Goal: Information Seeking & Learning: Learn about a topic

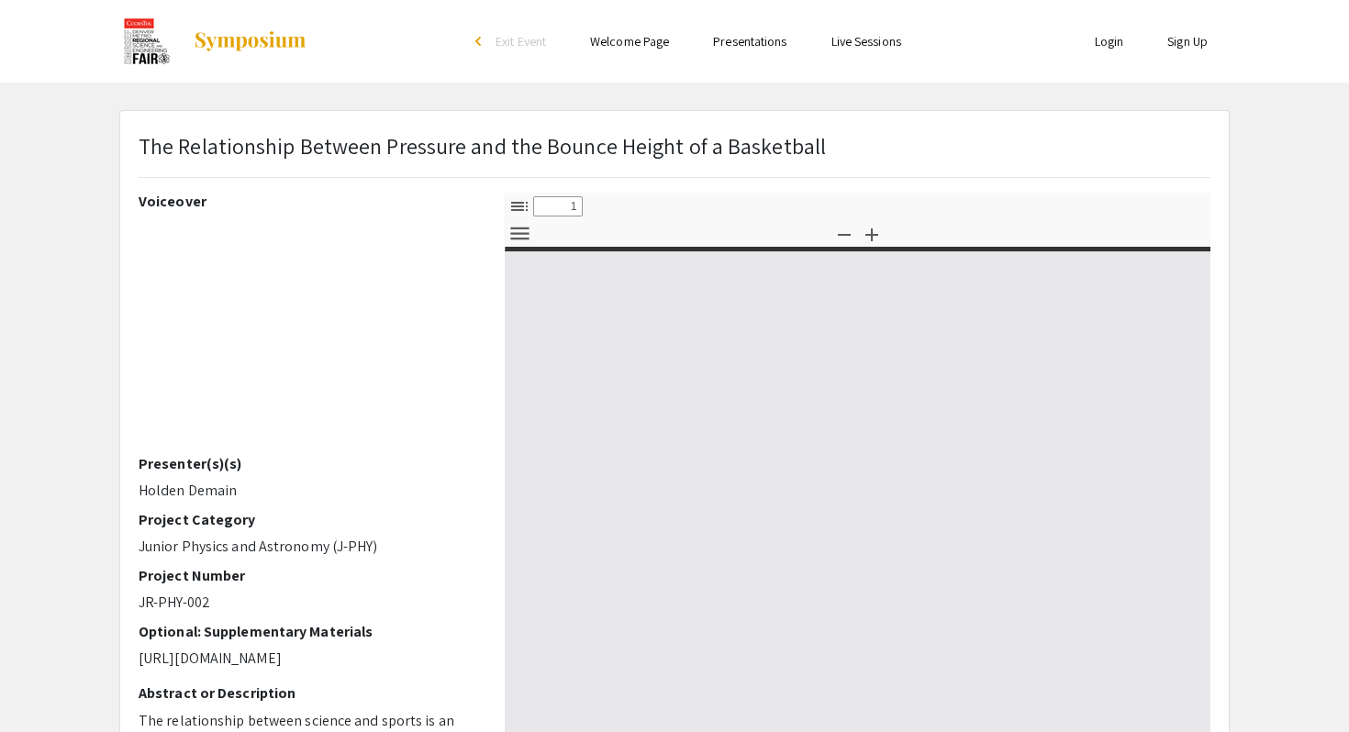
select select "custom"
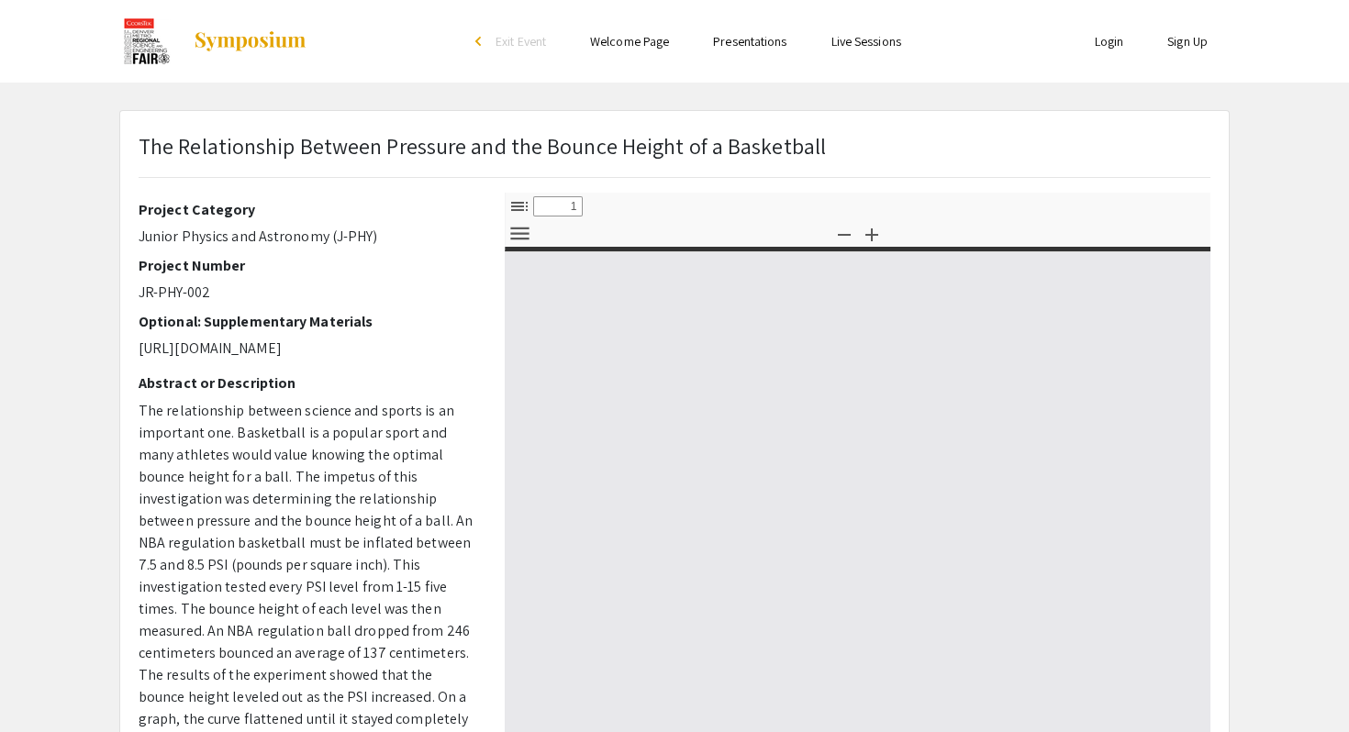
type input "0"
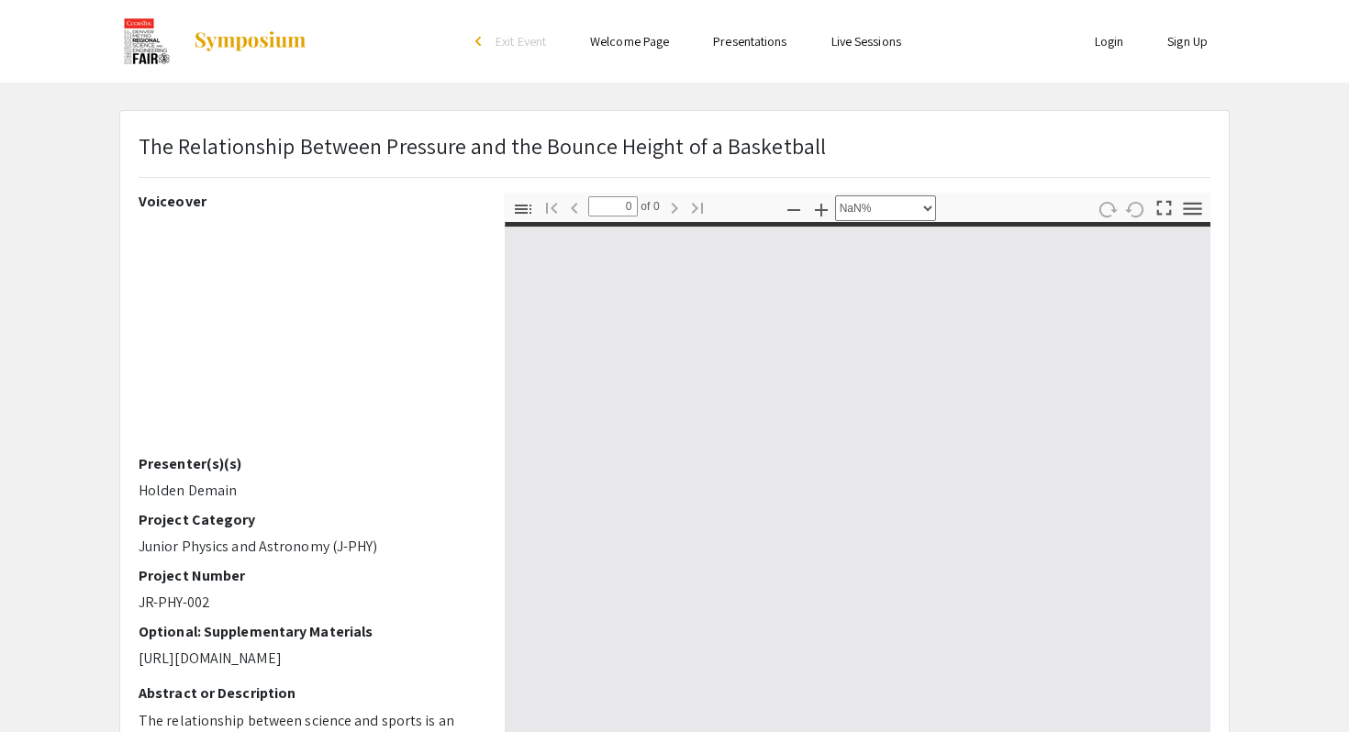
select select "auto"
type input "1"
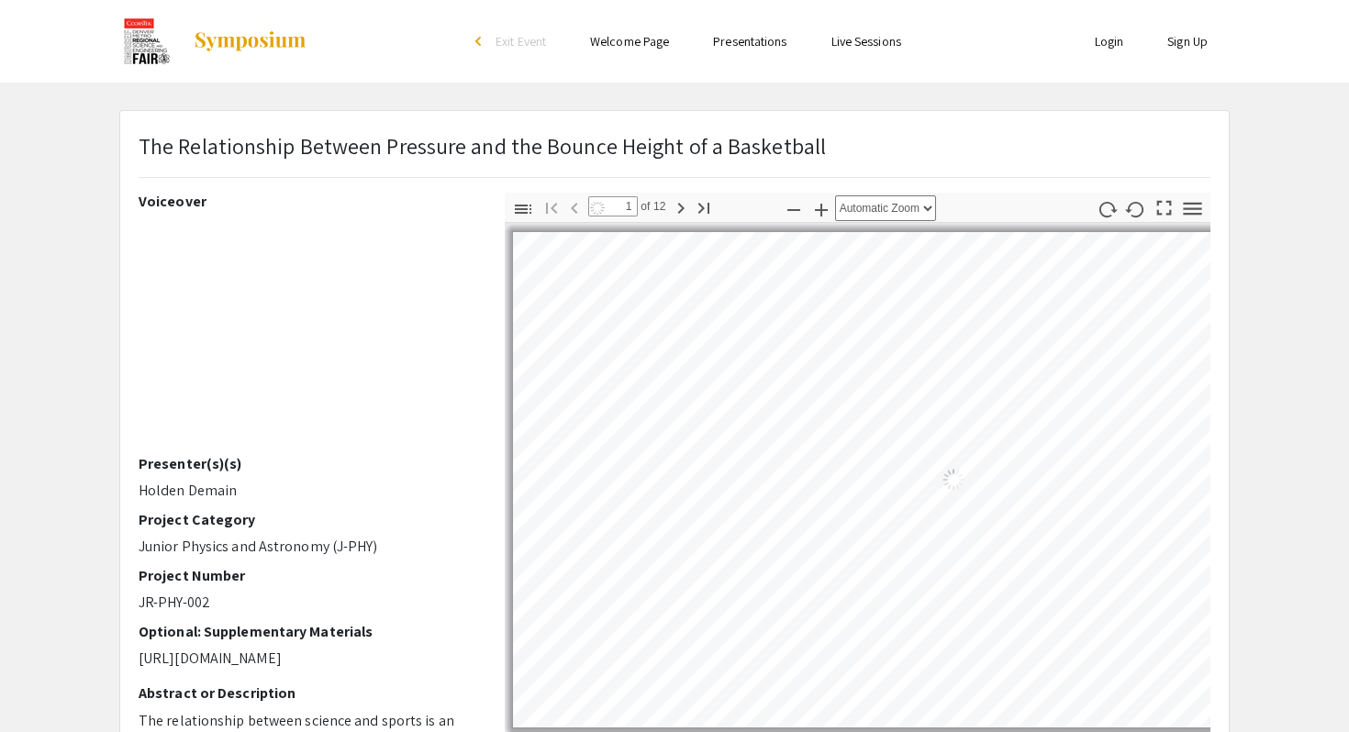
select select "auto"
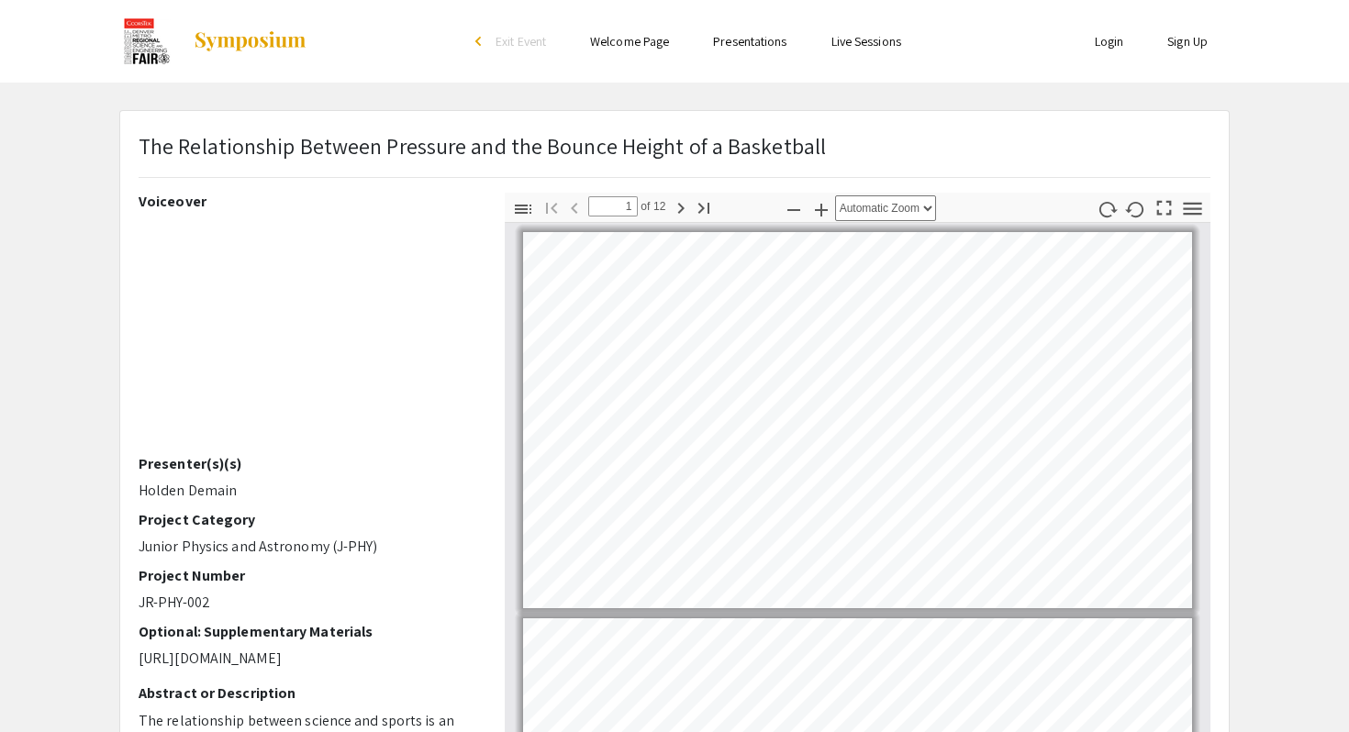
scroll to position [2, 0]
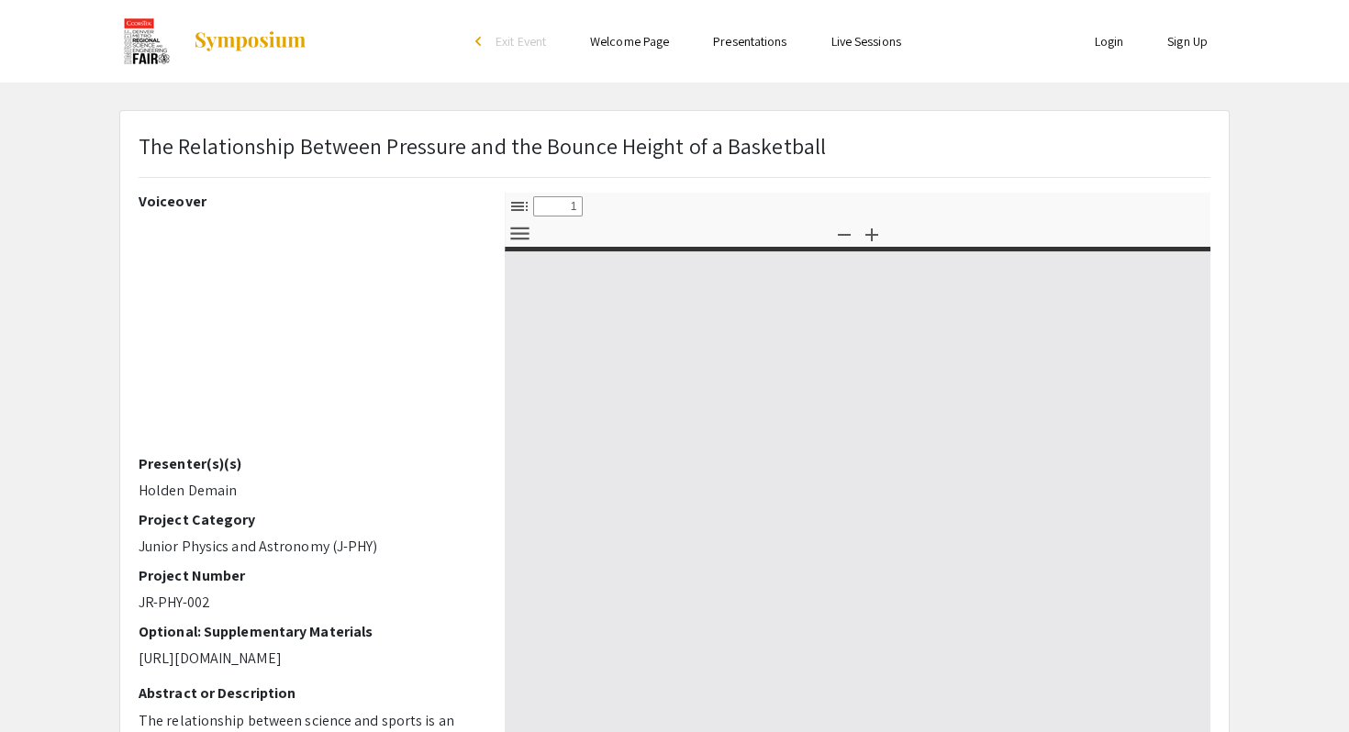
select select "custom"
type input "0"
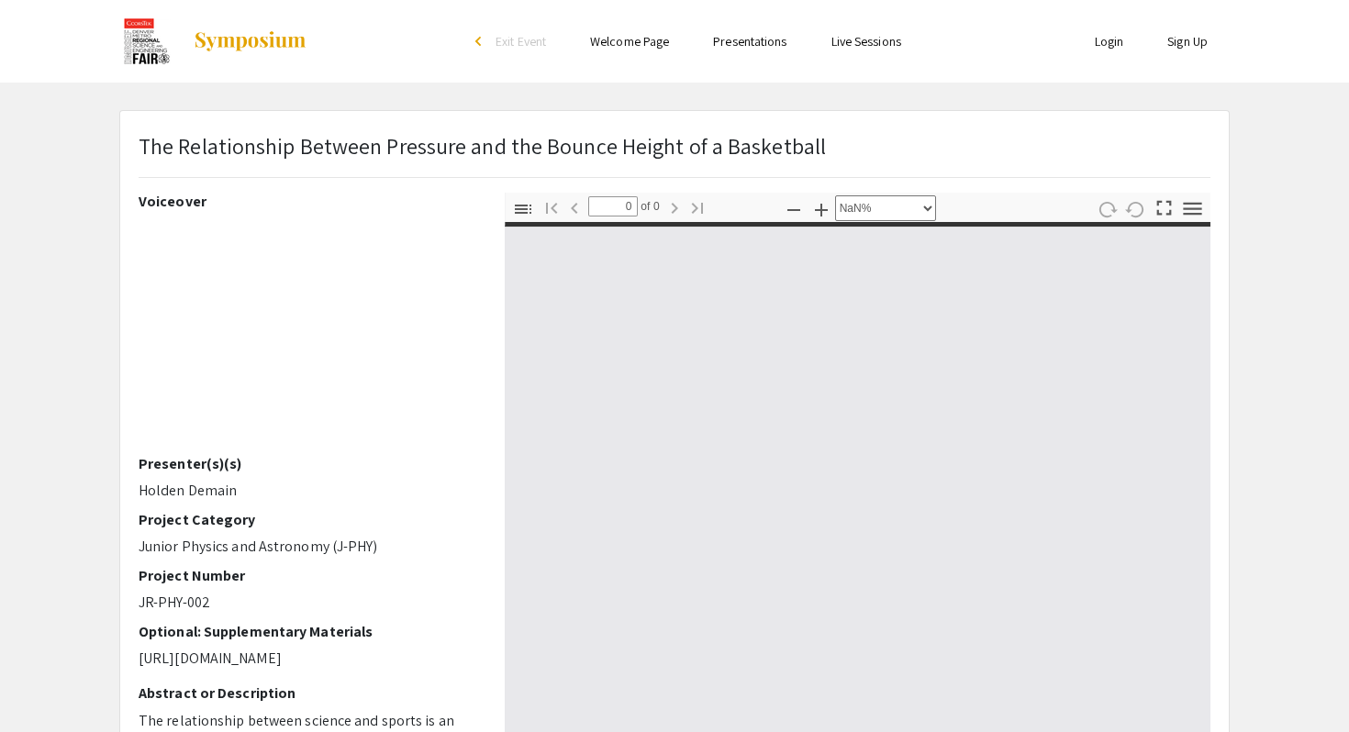
select select "auto"
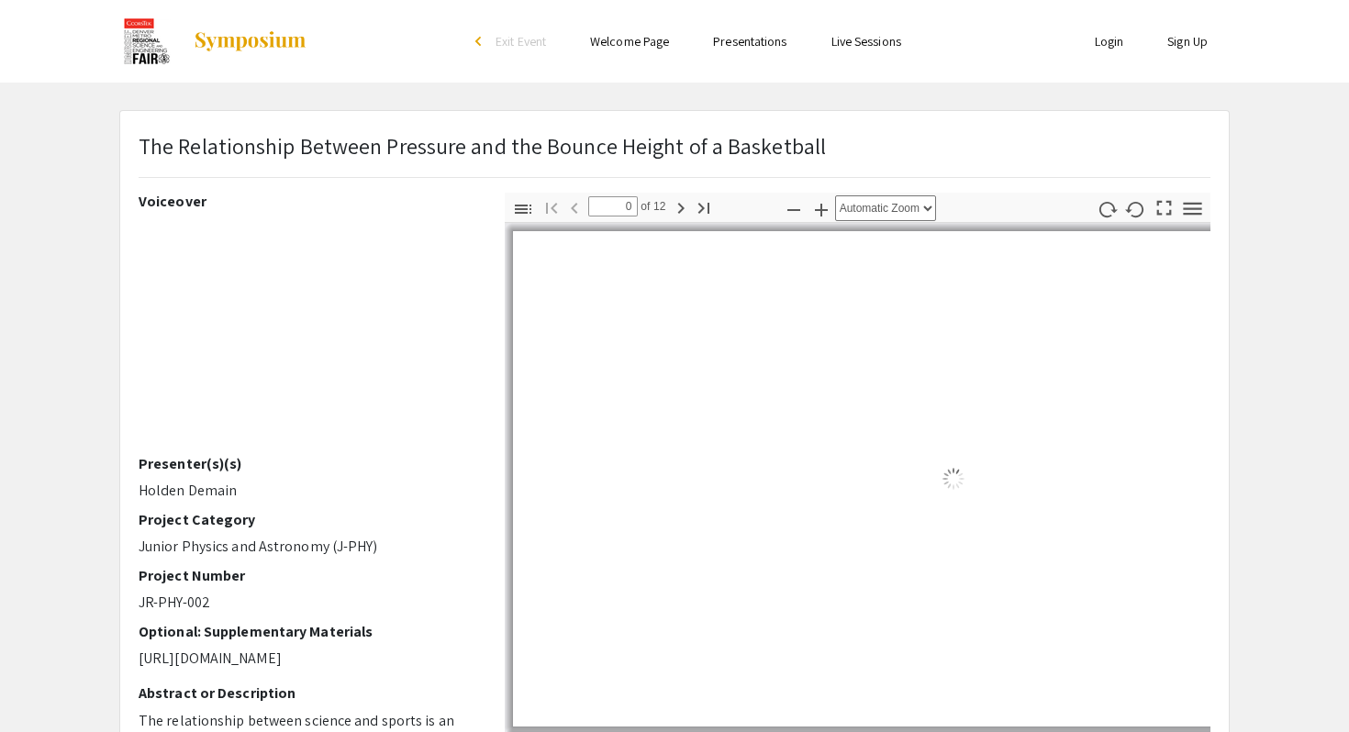
type input "1"
select select "auto"
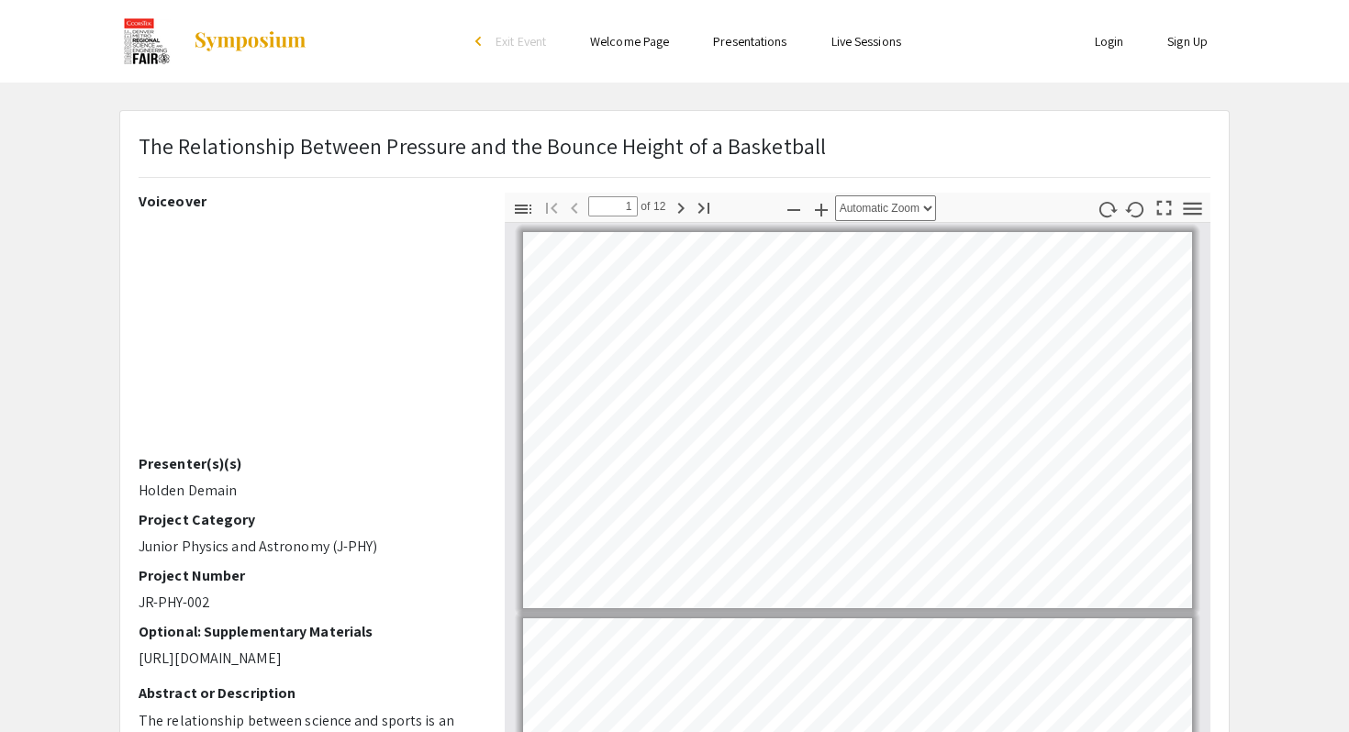
scroll to position [2, 0]
